Goal: Find specific page/section

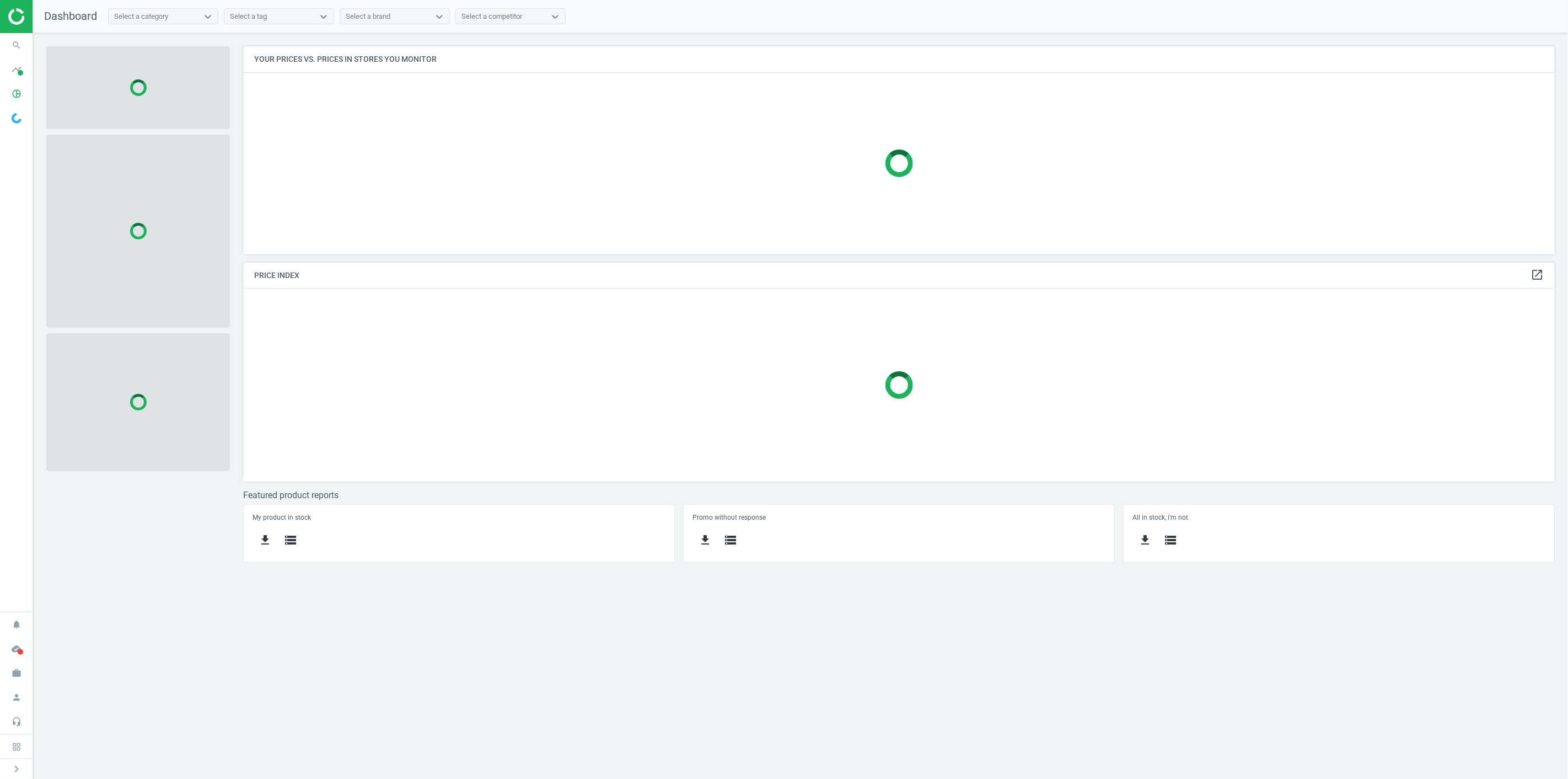
scroll to position [227, 1331]
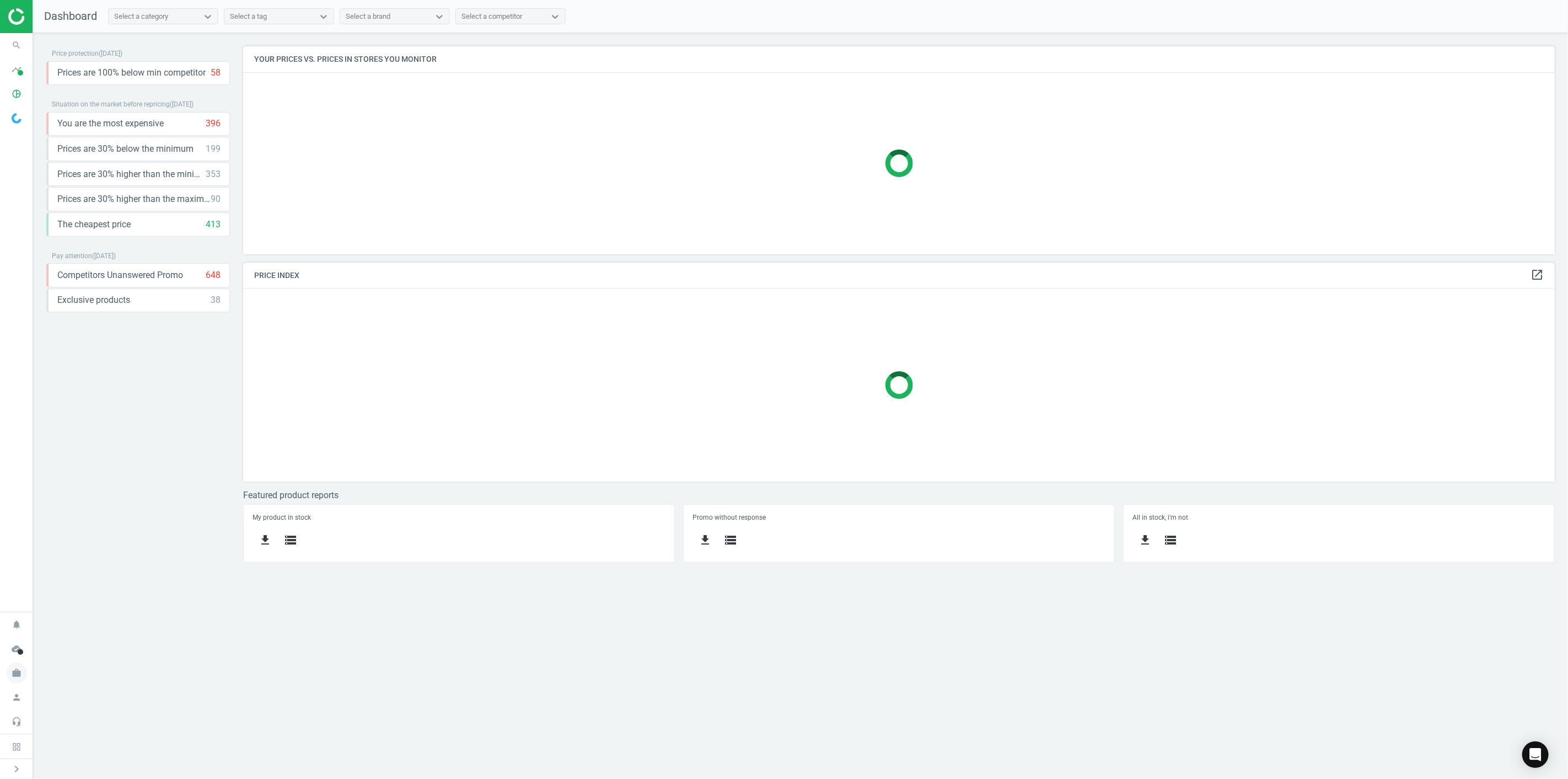
click at [19, 674] on icon "work" at bounding box center [16, 673] width 21 height 21
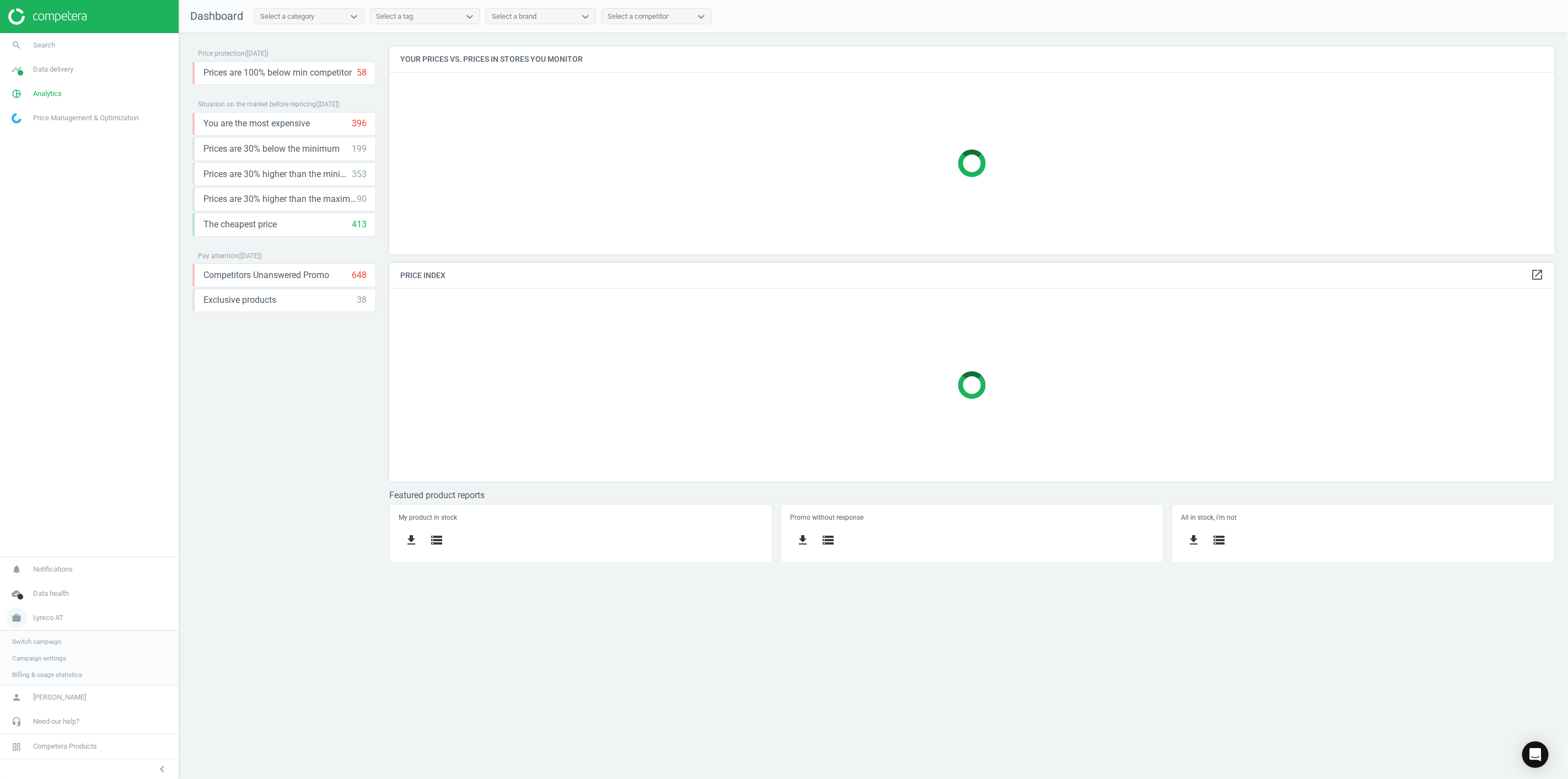
scroll to position [227, 1185]
click at [42, 641] on span "Switch campaign" at bounding box center [37, 640] width 49 height 9
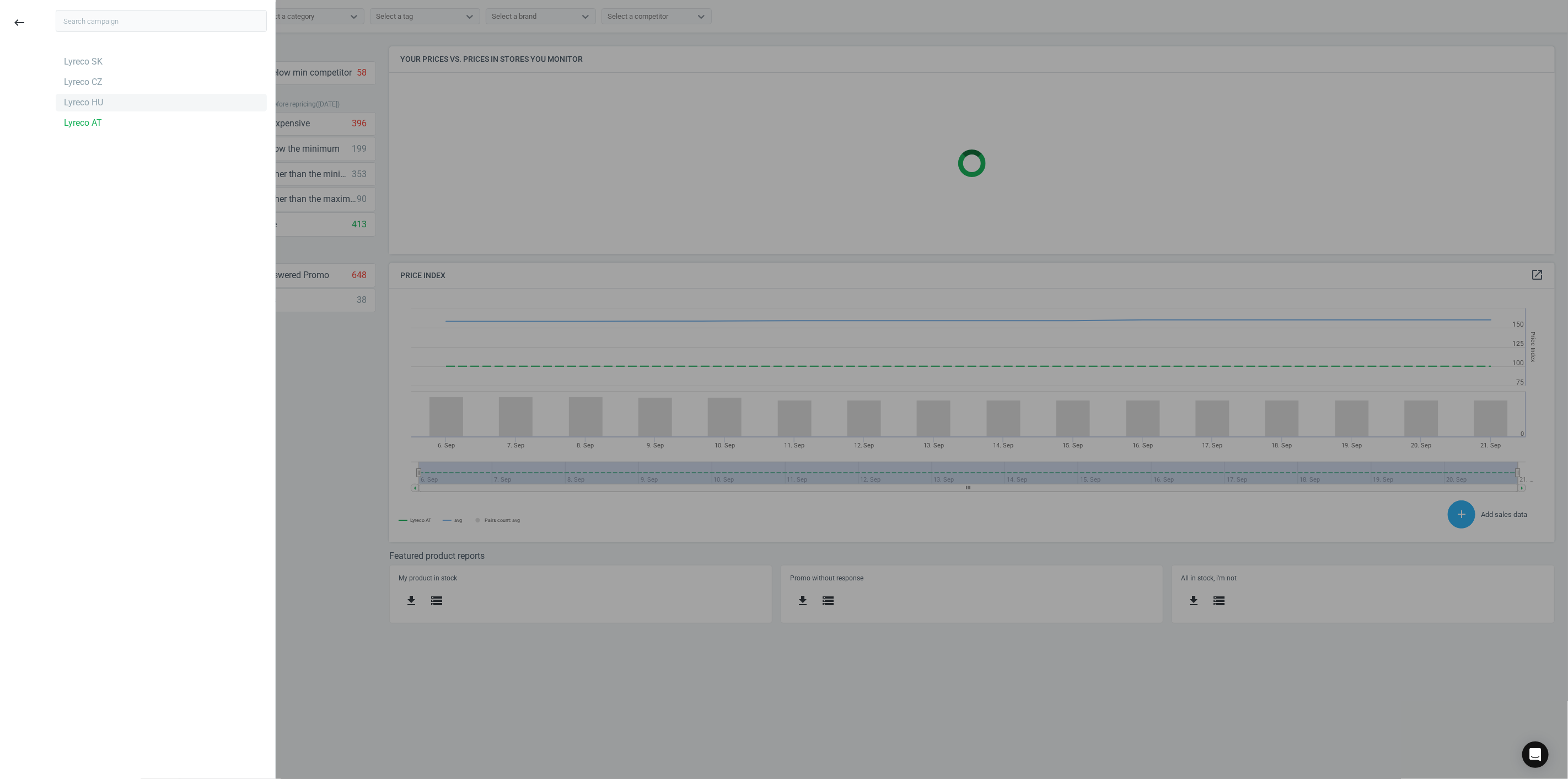
click at [94, 107] on div "Lyreco HU" at bounding box center [83, 103] width 39 height 12
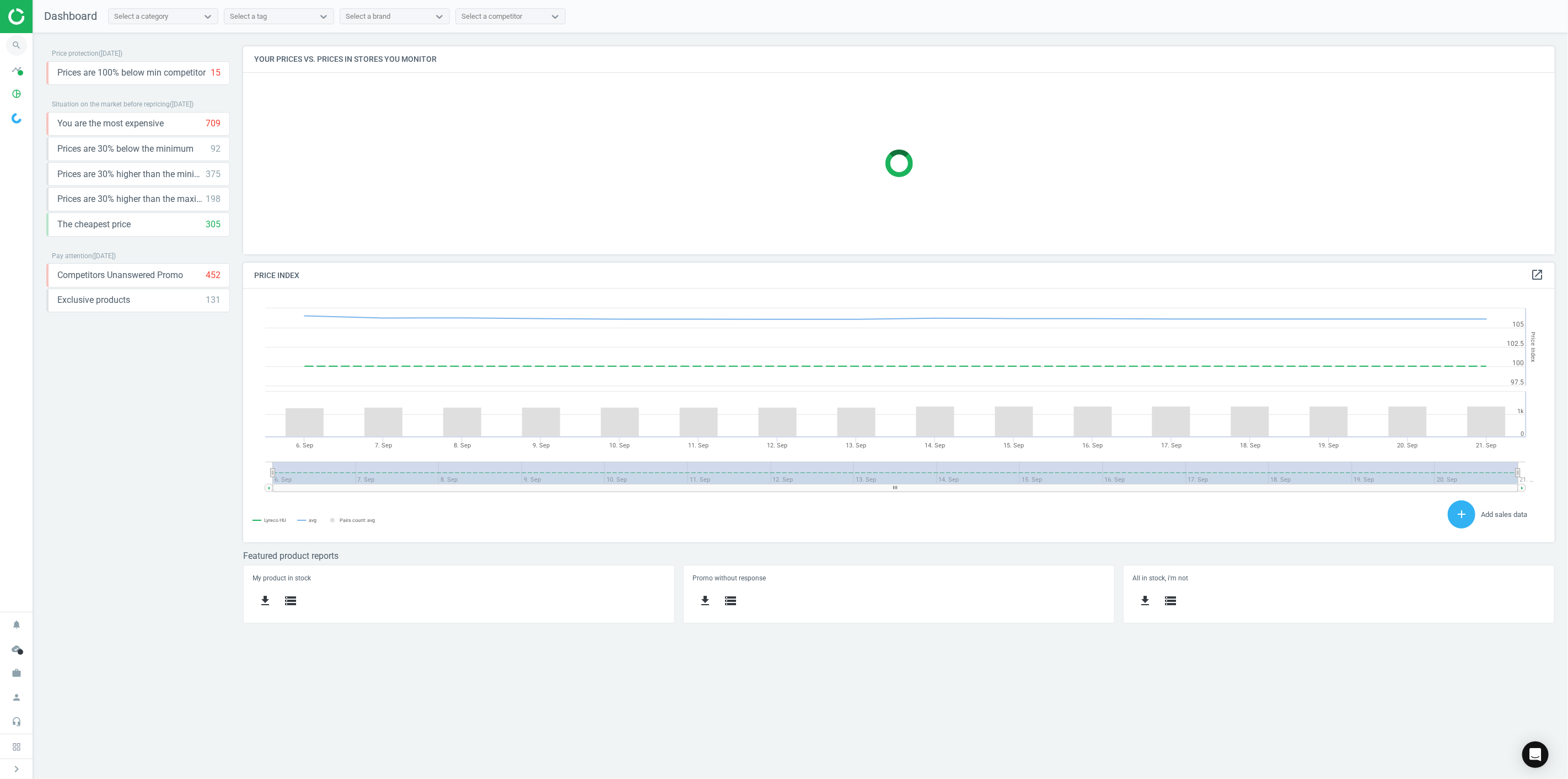
scroll to position [273, 1331]
click at [11, 45] on icon "search" at bounding box center [16, 45] width 21 height 21
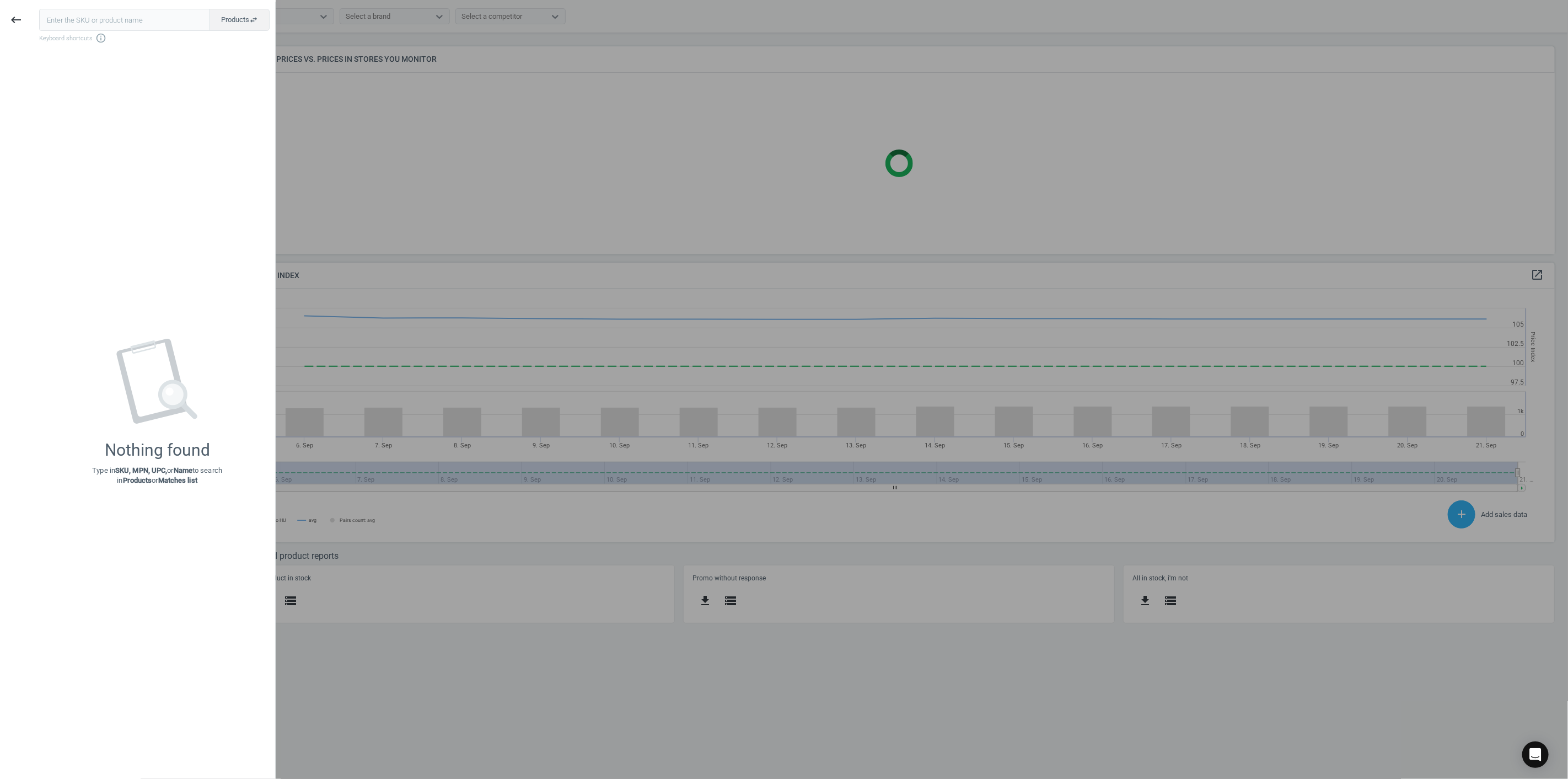
click at [112, 17] on input "text" at bounding box center [124, 19] width 171 height 22
type input "159543"
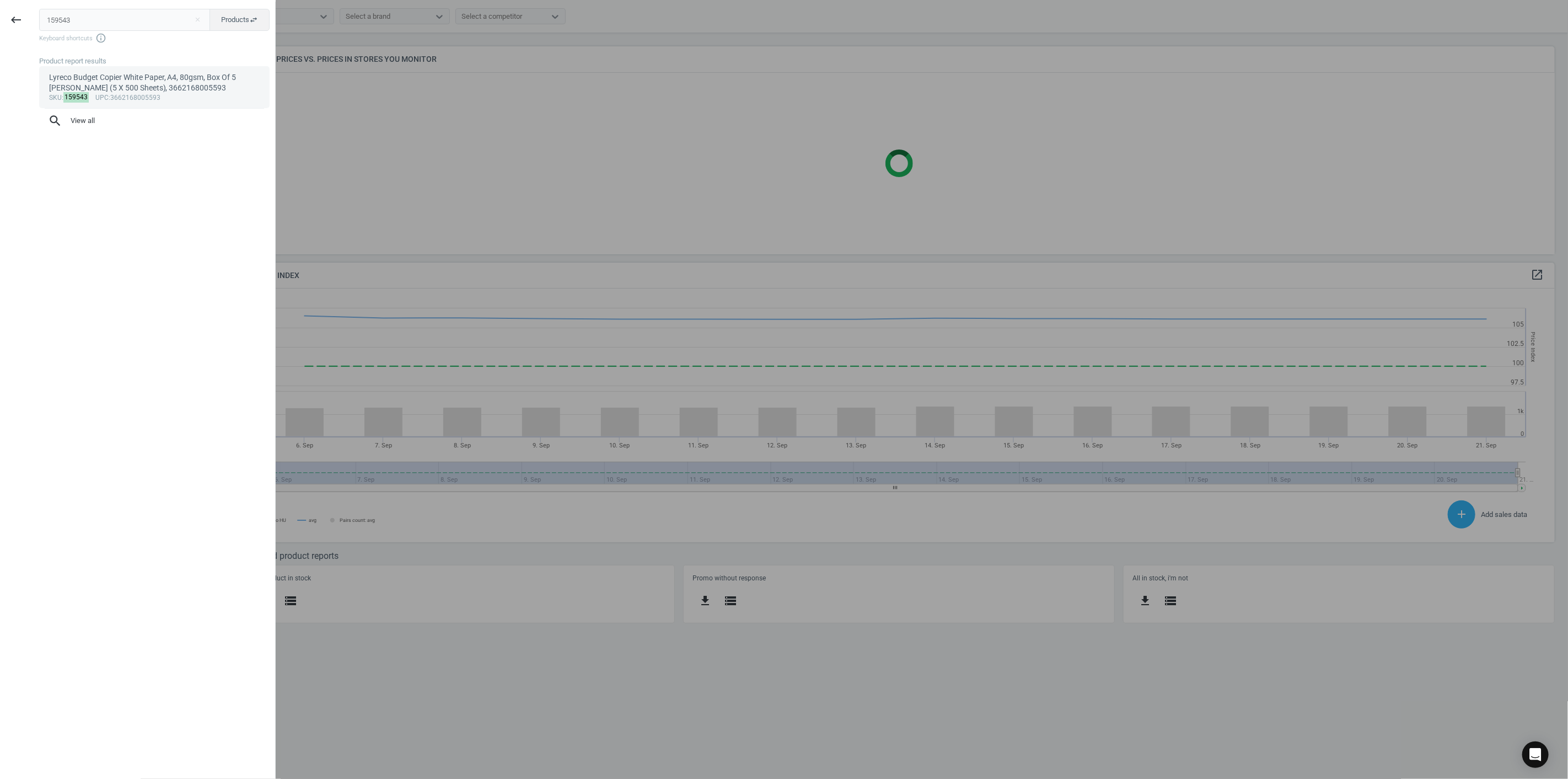
click at [135, 85] on div "Lyreco Budget Copier White Paper, A4, 80gsm, Box Of 5 Reams (5 X 500 Sheets), 3…" at bounding box center [155, 83] width 211 height 21
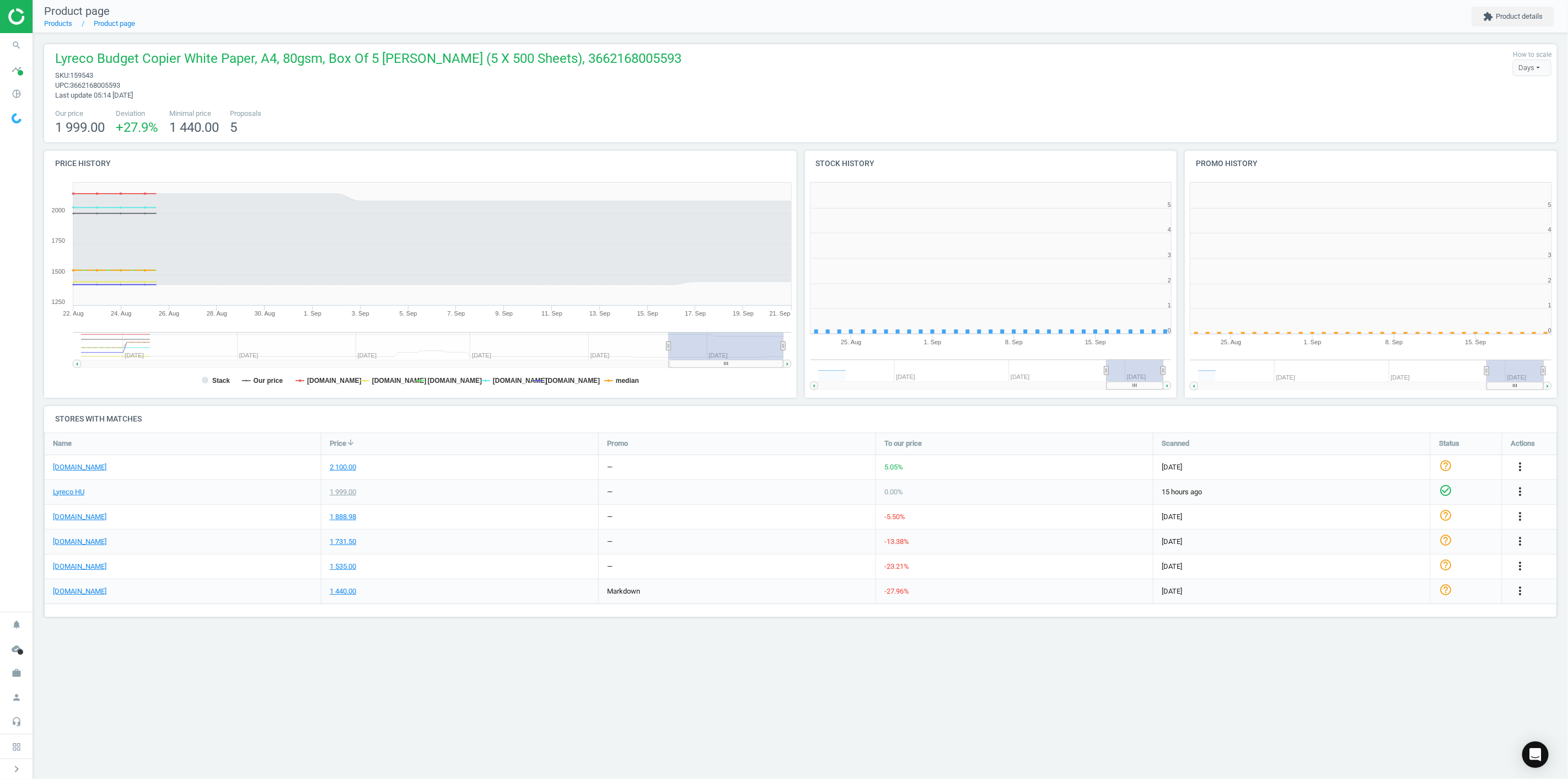
scroll to position [240, 391]
